Goal: Information Seeking & Learning: Learn about a topic

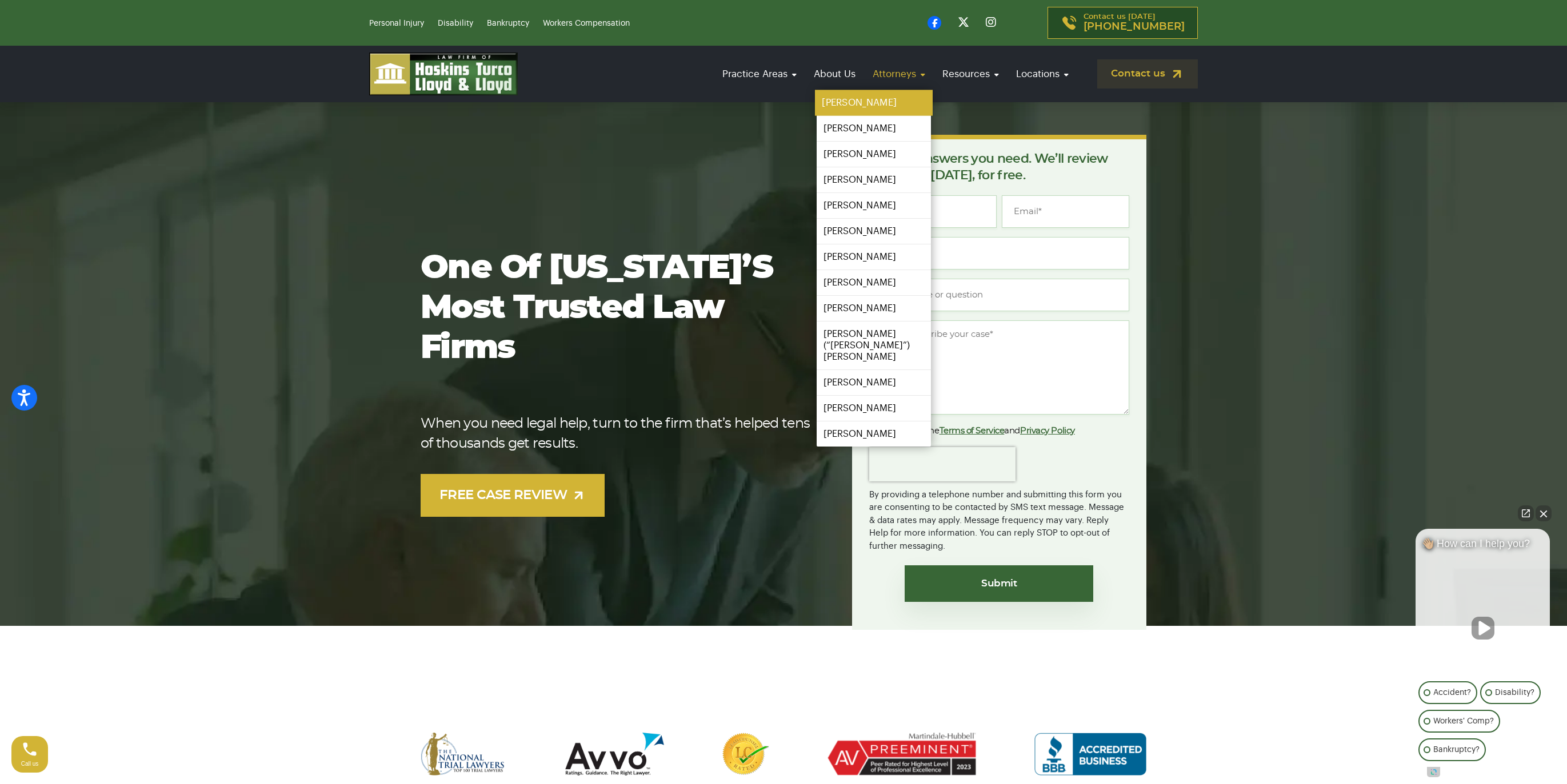
click at [864, 102] on link "[PERSON_NAME]" at bounding box center [873, 103] width 117 height 26
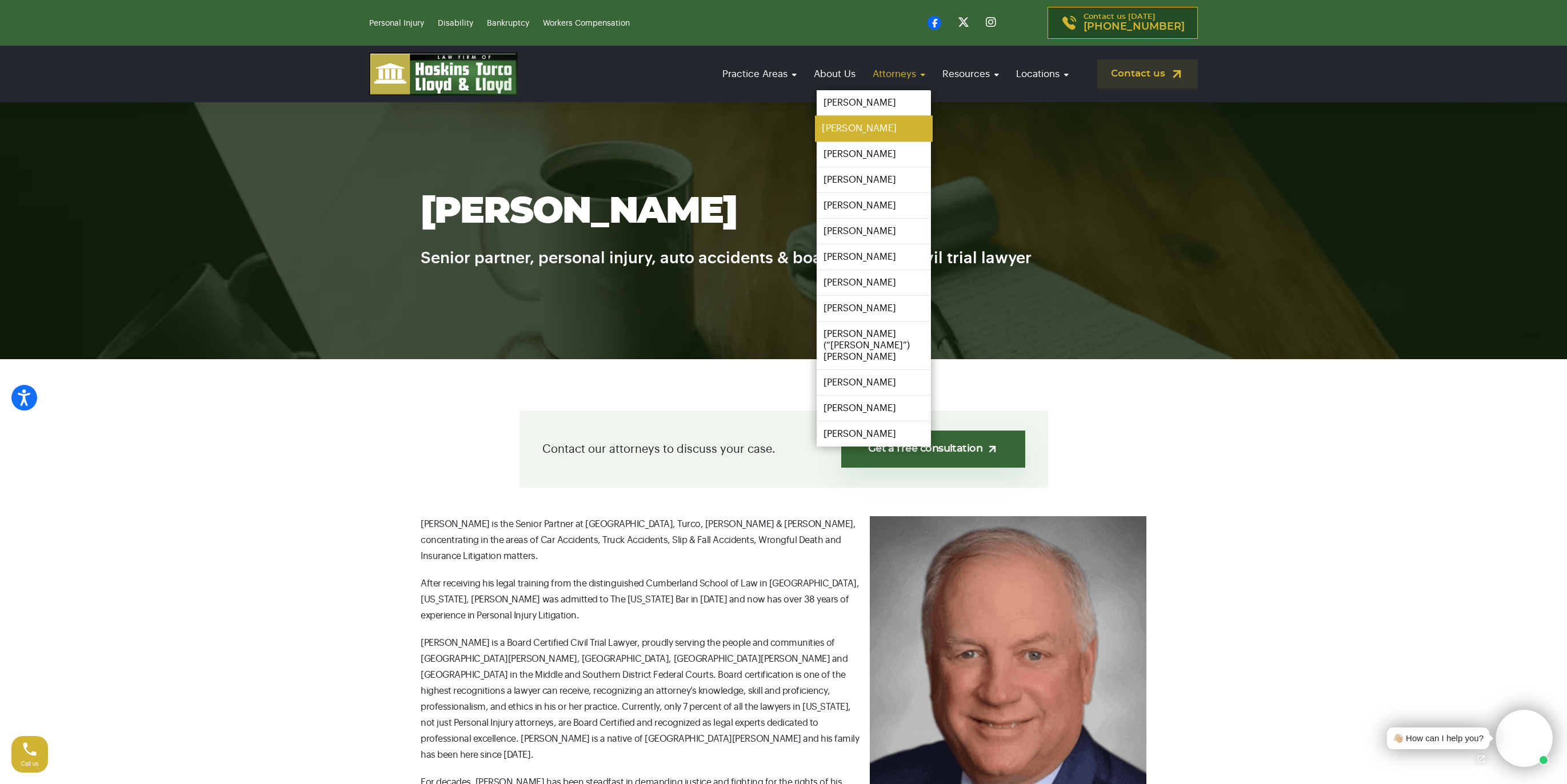
click at [866, 131] on link "[PERSON_NAME]" at bounding box center [873, 129] width 117 height 26
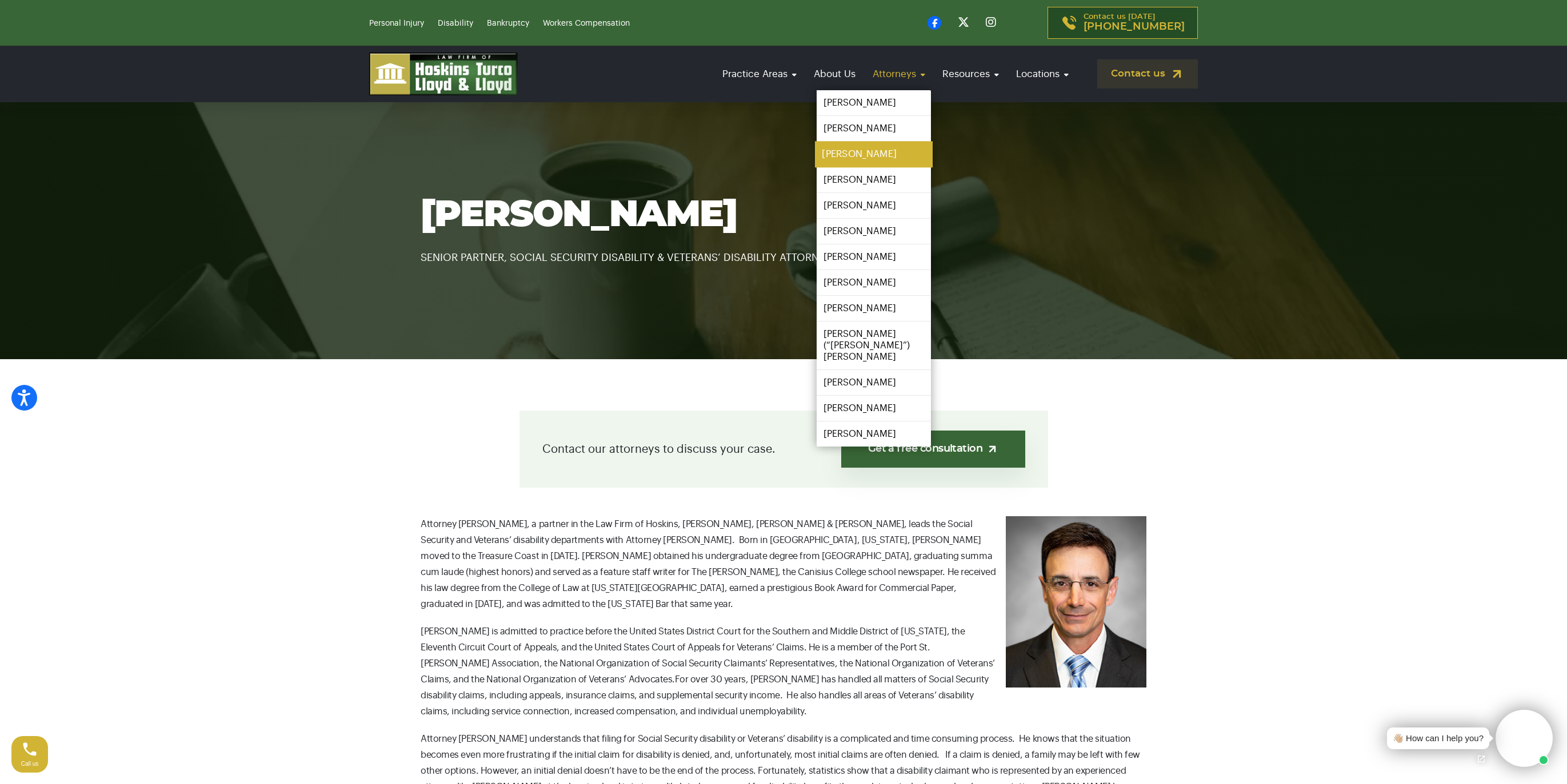
click at [903, 157] on link "[PERSON_NAME]" at bounding box center [873, 155] width 117 height 26
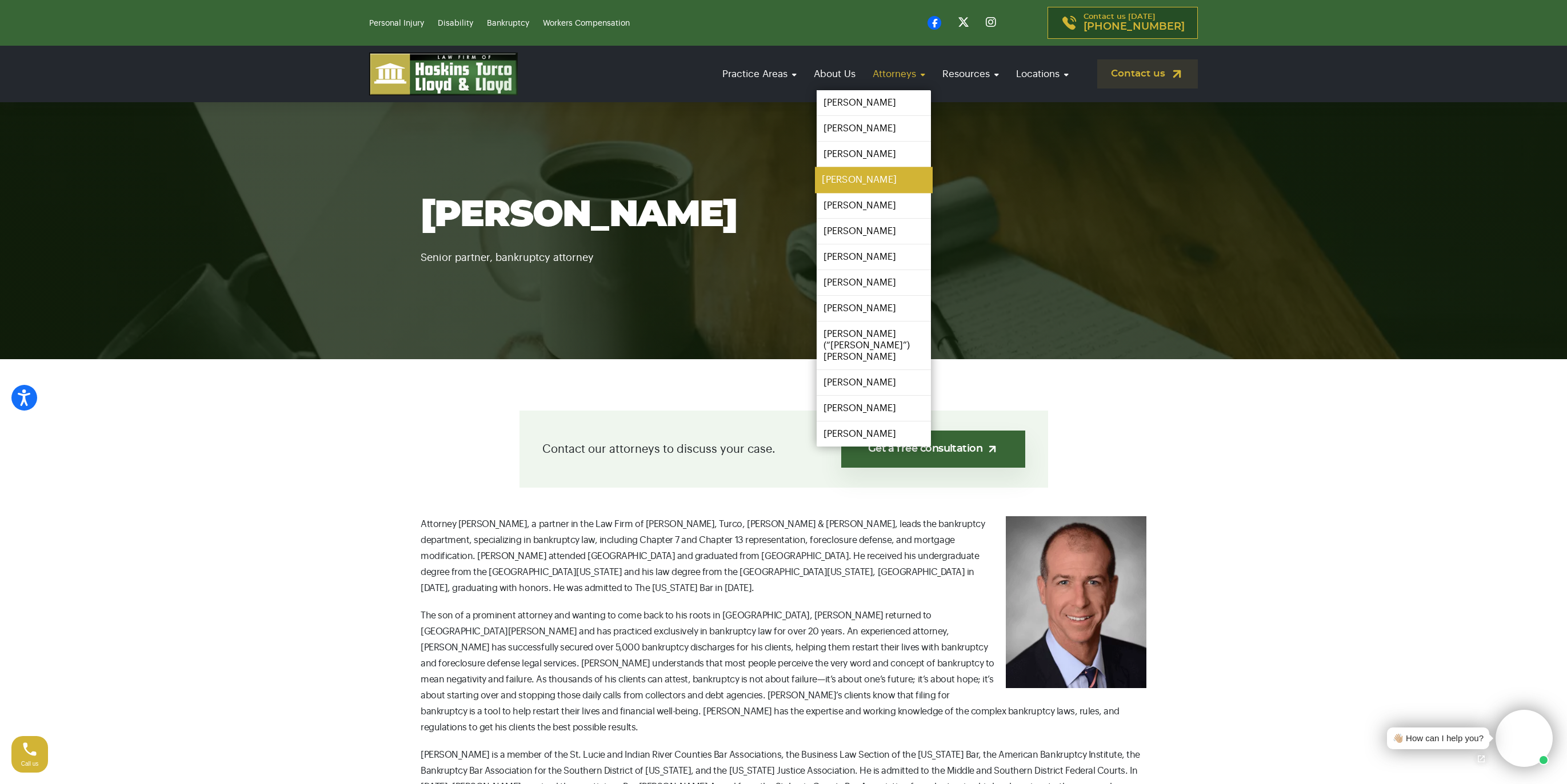
click at [889, 183] on link "[PERSON_NAME]" at bounding box center [873, 181] width 117 height 26
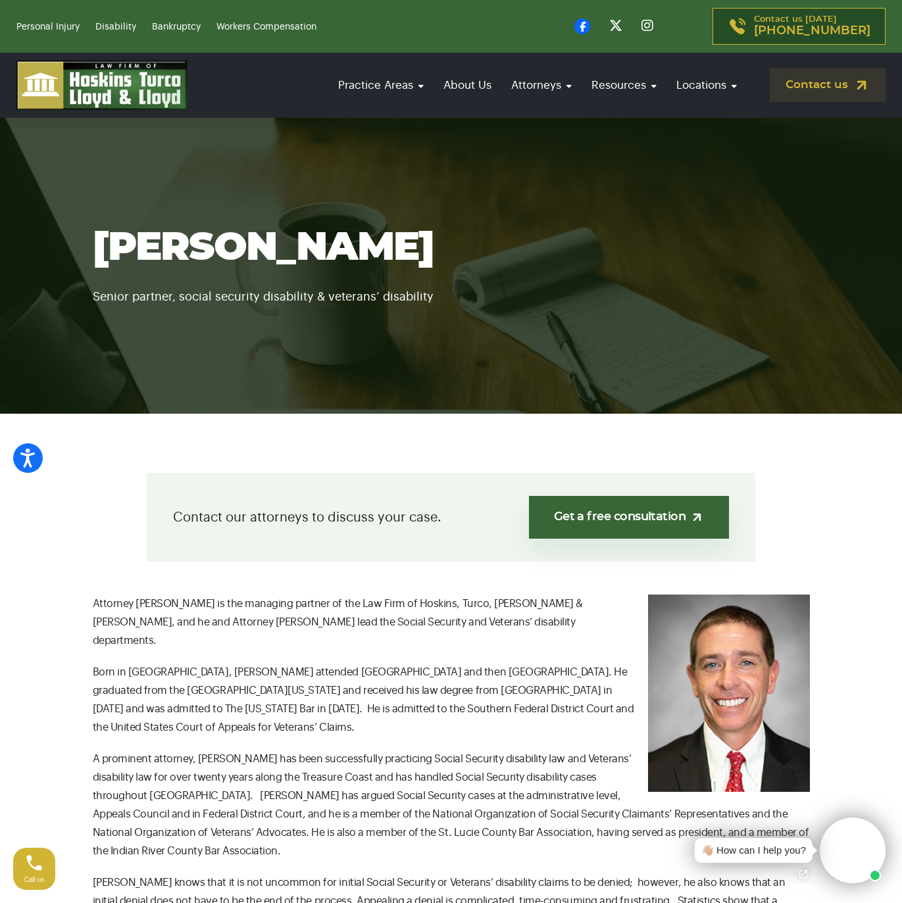
click at [624, 170] on section "Ian Lloyd Senior partner, social security disability & veterans’ disability" at bounding box center [451, 266] width 902 height 296
